Goal: Find contact information: Find specific fact

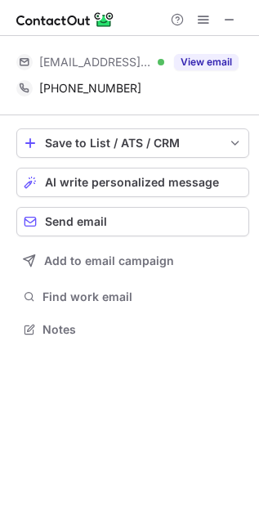
scroll to position [319, 259]
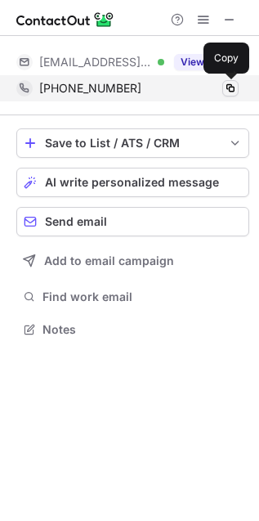
click at [231, 88] on span at bounding box center [230, 88] width 13 height 13
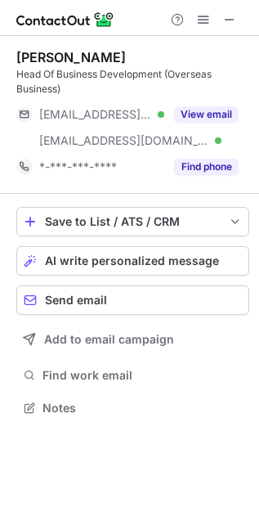
scroll to position [397, 259]
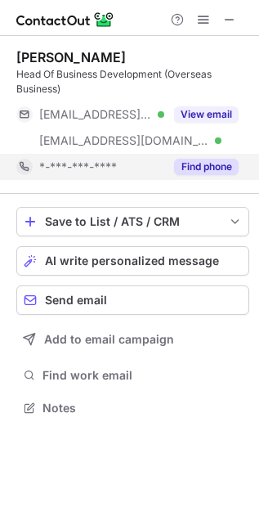
click at [213, 160] on button "Find phone" at bounding box center [206, 167] width 65 height 16
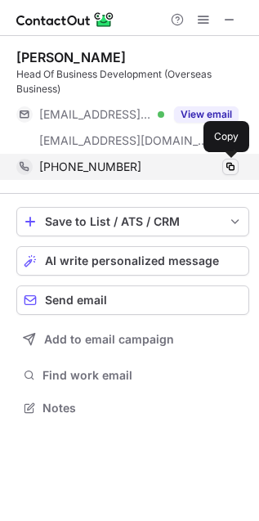
click at [226, 160] on span at bounding box center [230, 166] width 13 height 13
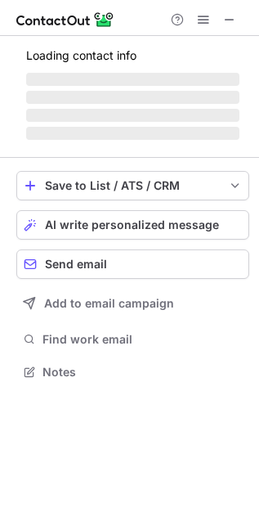
scroll to position [370, 259]
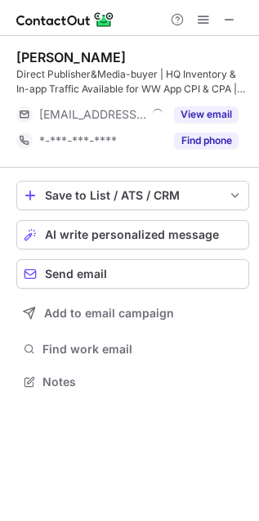
drag, startPoint x: 206, startPoint y: 142, endPoint x: 188, endPoint y: 157, distance: 23.8
click at [209, 142] on button "Find phone" at bounding box center [206, 141] width 65 height 16
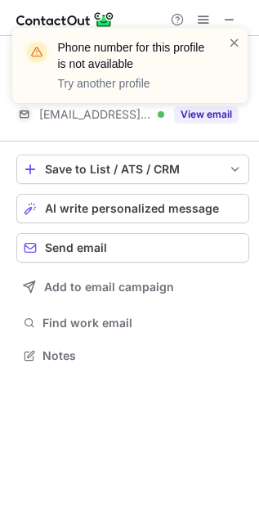
scroll to position [8, 8]
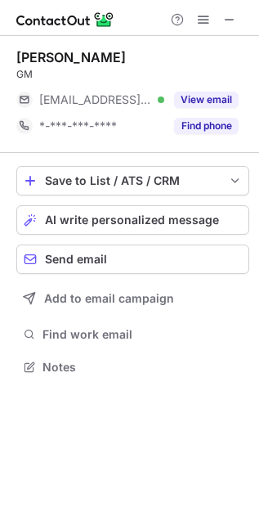
scroll to position [356, 259]
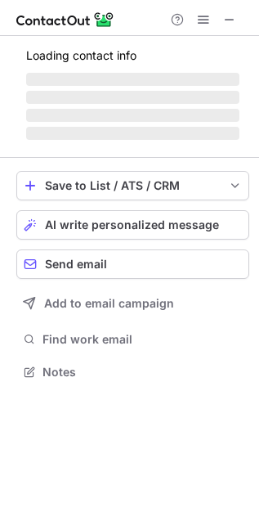
scroll to position [356, 259]
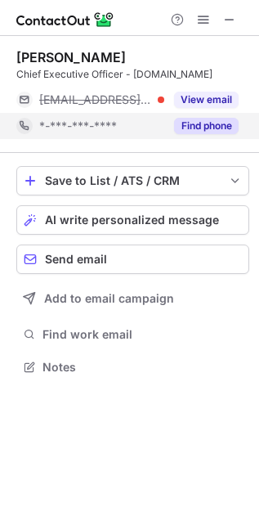
click at [222, 120] on button "Find phone" at bounding box center [206, 126] width 65 height 16
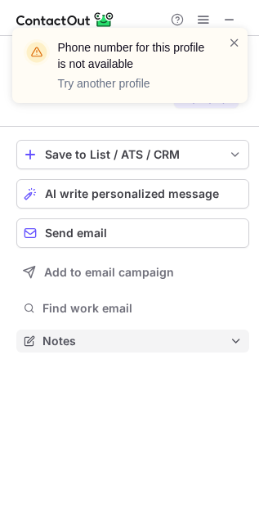
scroll to position [8, 8]
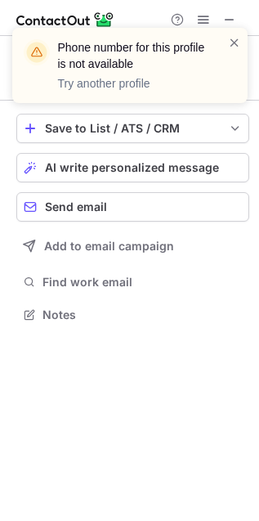
click at [233, 19] on div "Phone number for this profile is not available Try another profile" at bounding box center [130, 71] width 262 height 121
click at [238, 41] on span at bounding box center [234, 42] width 13 height 16
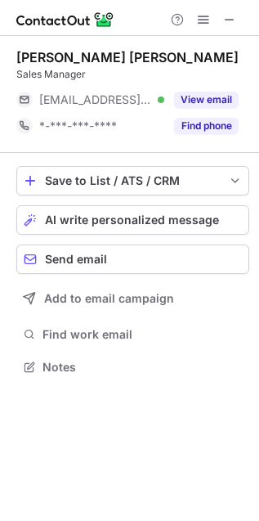
scroll to position [356, 259]
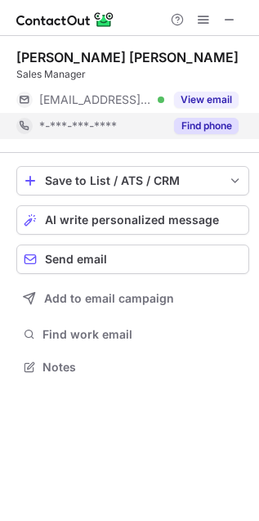
click at [225, 128] on button "Find phone" at bounding box center [206, 126] width 65 height 16
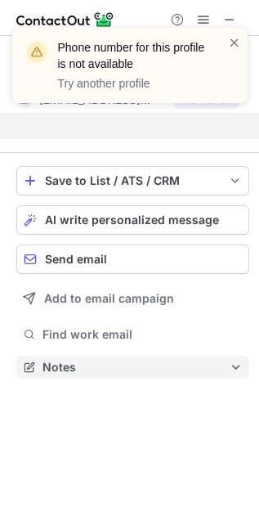
scroll to position [7, 8]
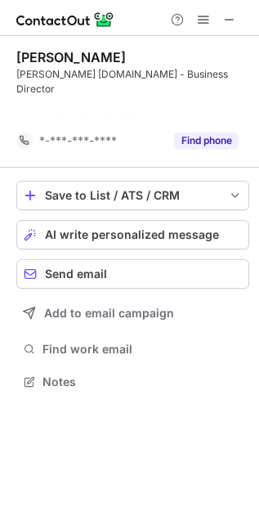
scroll to position [7, 8]
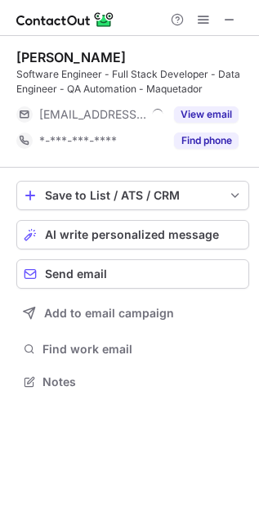
scroll to position [370, 259]
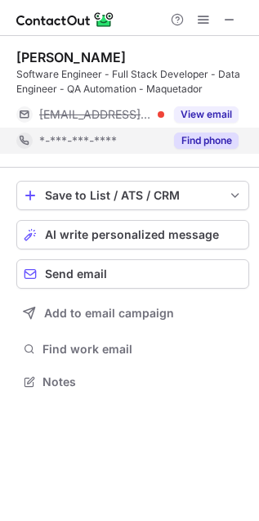
click at [217, 129] on div "Find phone" at bounding box center [201, 141] width 74 height 26
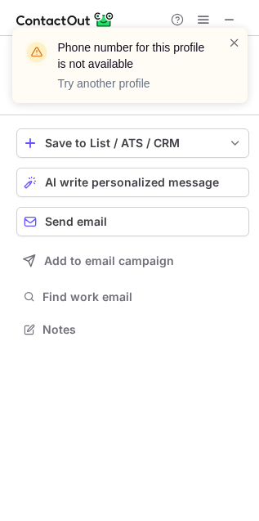
scroll to position [319, 259]
